Goal: Task Accomplishment & Management: Use online tool/utility

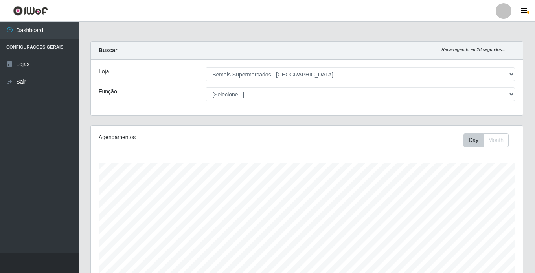
select select "250"
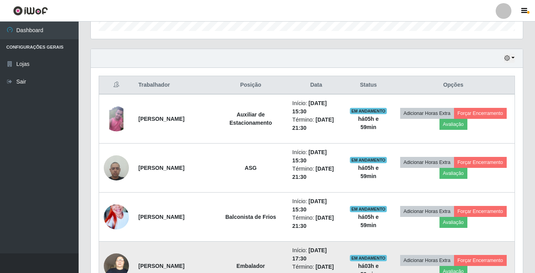
scroll to position [236, 0]
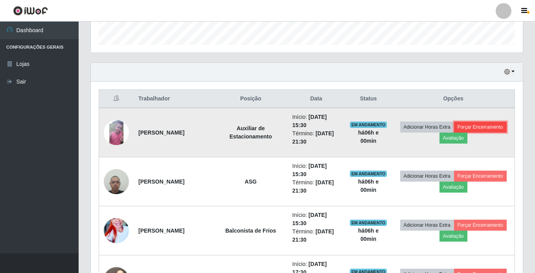
click at [494, 125] on button "Forçar Encerramento" at bounding box center [480, 127] width 53 height 11
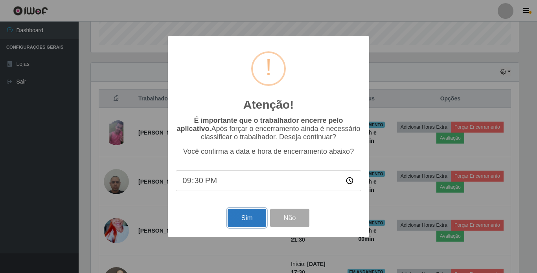
click at [246, 216] on button "Sim" at bounding box center [246, 218] width 38 height 18
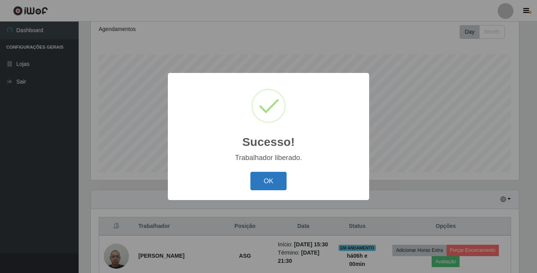
click at [269, 183] on button "OK" at bounding box center [268, 181] width 37 height 18
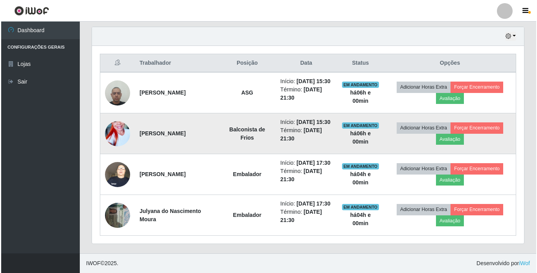
scroll to position [305, 0]
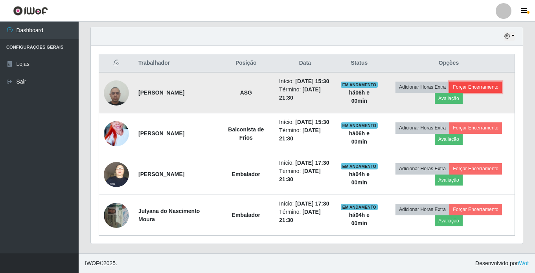
click at [487, 82] on button "Forçar Encerramento" at bounding box center [475, 87] width 53 height 11
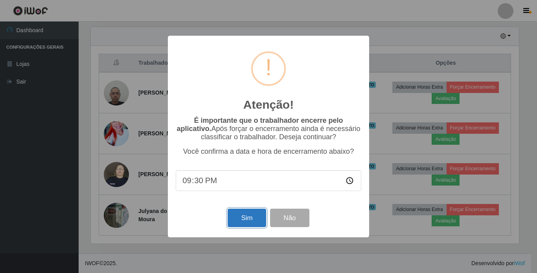
click at [244, 224] on button "Sim" at bounding box center [246, 218] width 38 height 18
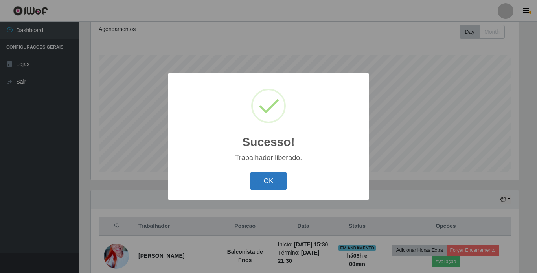
click at [277, 182] on button "OK" at bounding box center [268, 181] width 37 height 18
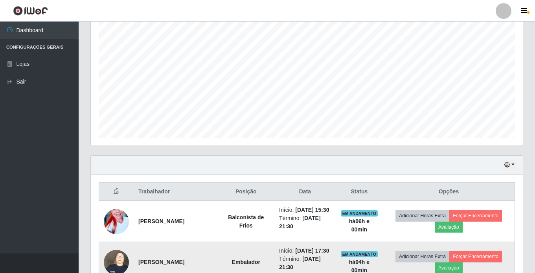
scroll to position [256, 0]
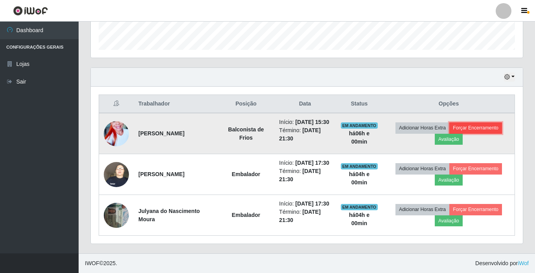
click at [491, 123] on button "Forçar Encerramento" at bounding box center [475, 128] width 53 height 11
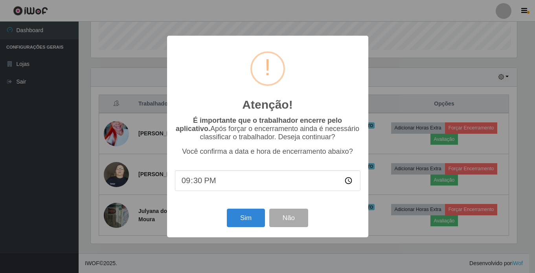
scroll to position [163, 428]
click at [254, 220] on button "Sim" at bounding box center [246, 218] width 38 height 18
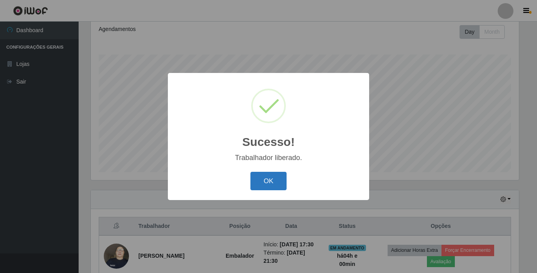
click at [258, 178] on button "OK" at bounding box center [268, 181] width 37 height 18
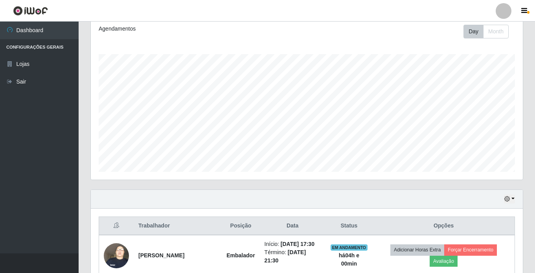
scroll to position [0, 0]
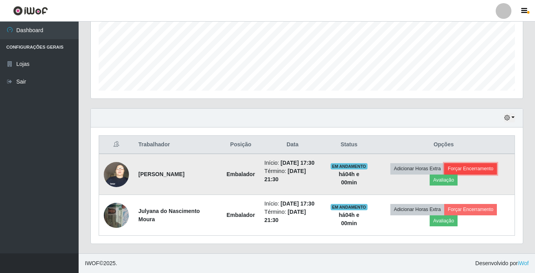
click at [482, 171] on button "Forçar Encerramento" at bounding box center [470, 168] width 53 height 11
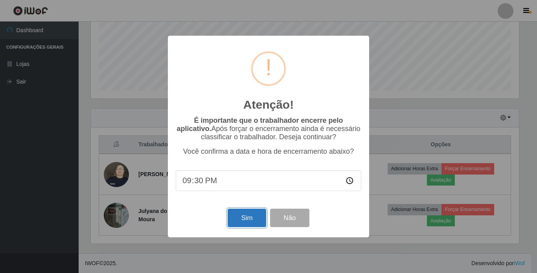
click at [245, 219] on button "Sim" at bounding box center [246, 218] width 38 height 18
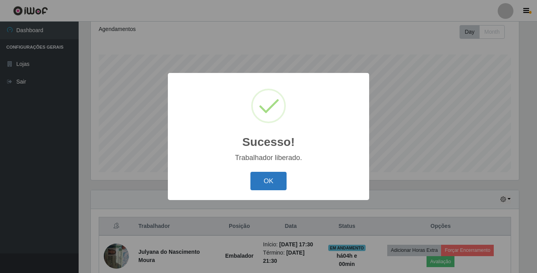
click at [276, 186] on button "OK" at bounding box center [268, 181] width 37 height 18
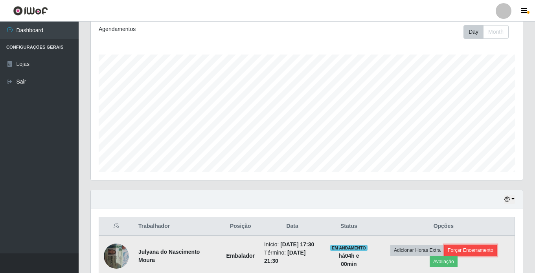
click at [487, 248] on button "Forçar Encerramento" at bounding box center [470, 250] width 53 height 11
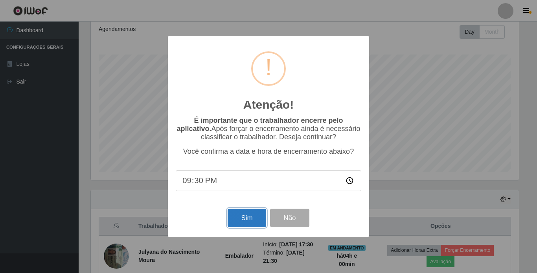
click at [238, 215] on button "Sim" at bounding box center [246, 218] width 38 height 18
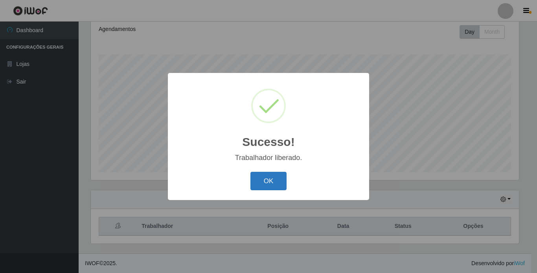
click at [273, 182] on button "OK" at bounding box center [268, 181] width 37 height 18
